Goal: Task Accomplishment & Management: Manage account settings

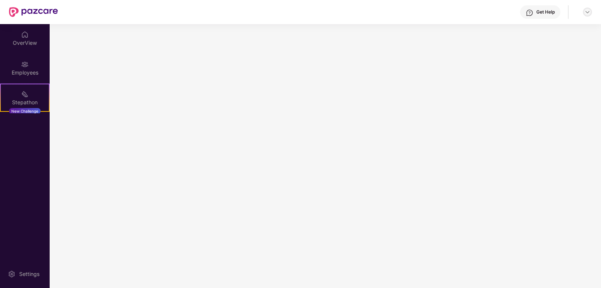
click at [587, 13] on img at bounding box center [588, 12] width 6 height 6
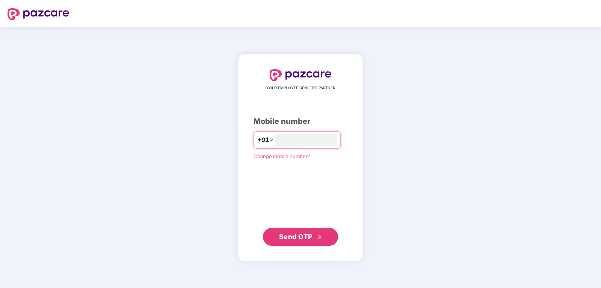
type input "**********"
click at [310, 239] on span "Send OTP" at bounding box center [295, 237] width 33 height 8
